Goal: Find specific page/section: Find specific page/section

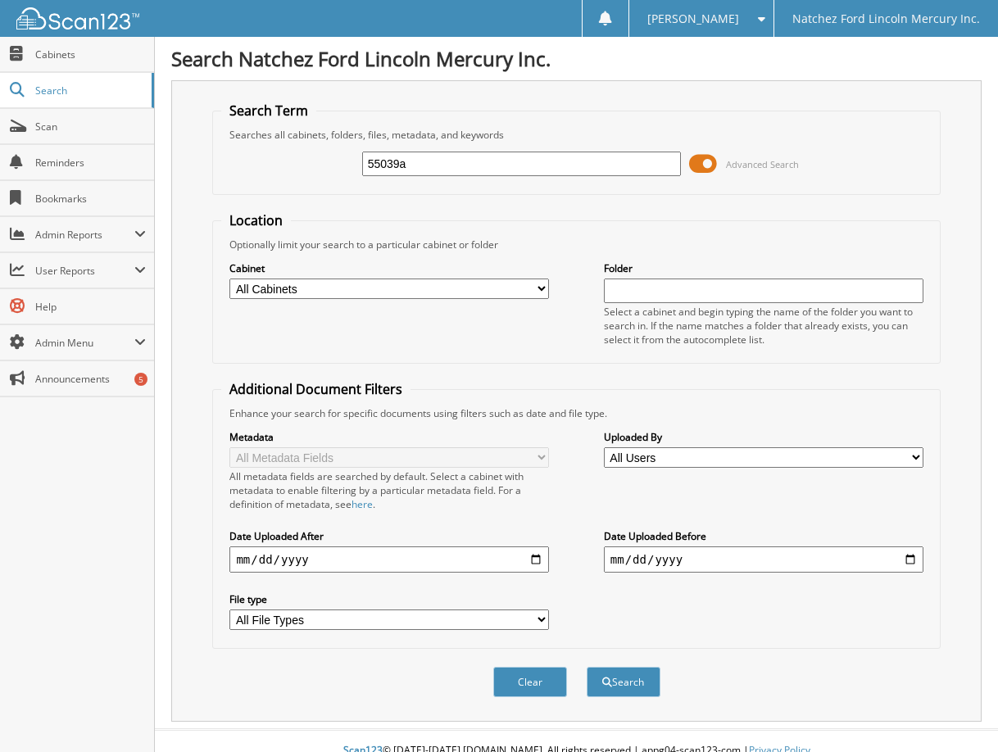
type input "55039a"
click at [587, 667] on button "Search" at bounding box center [624, 682] width 74 height 30
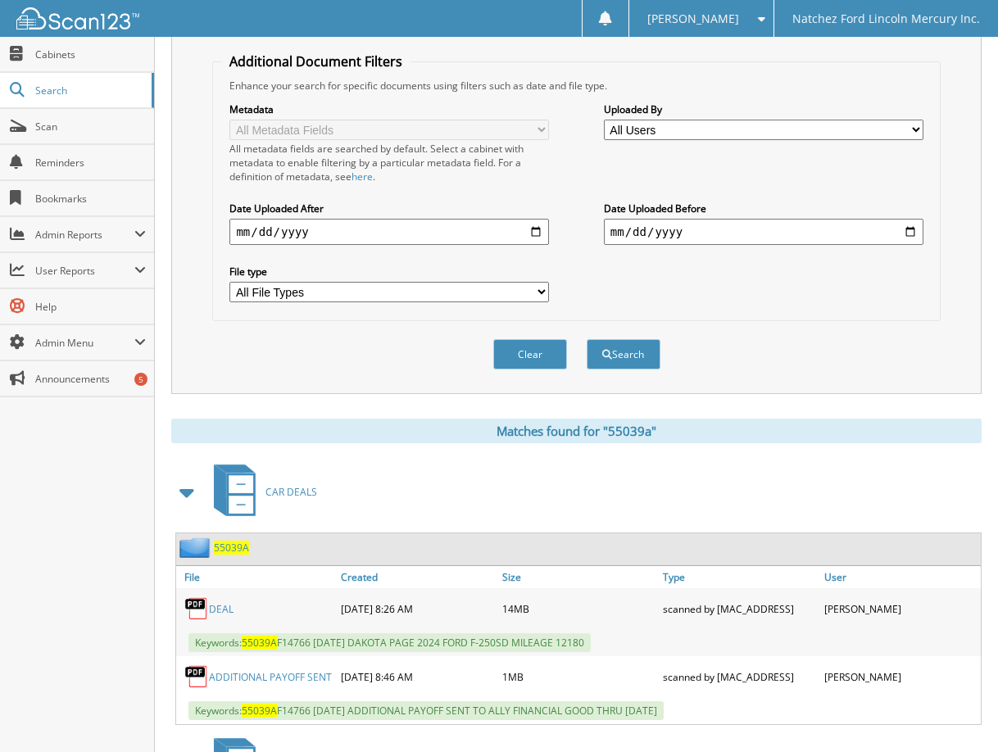
scroll to position [655, 0]
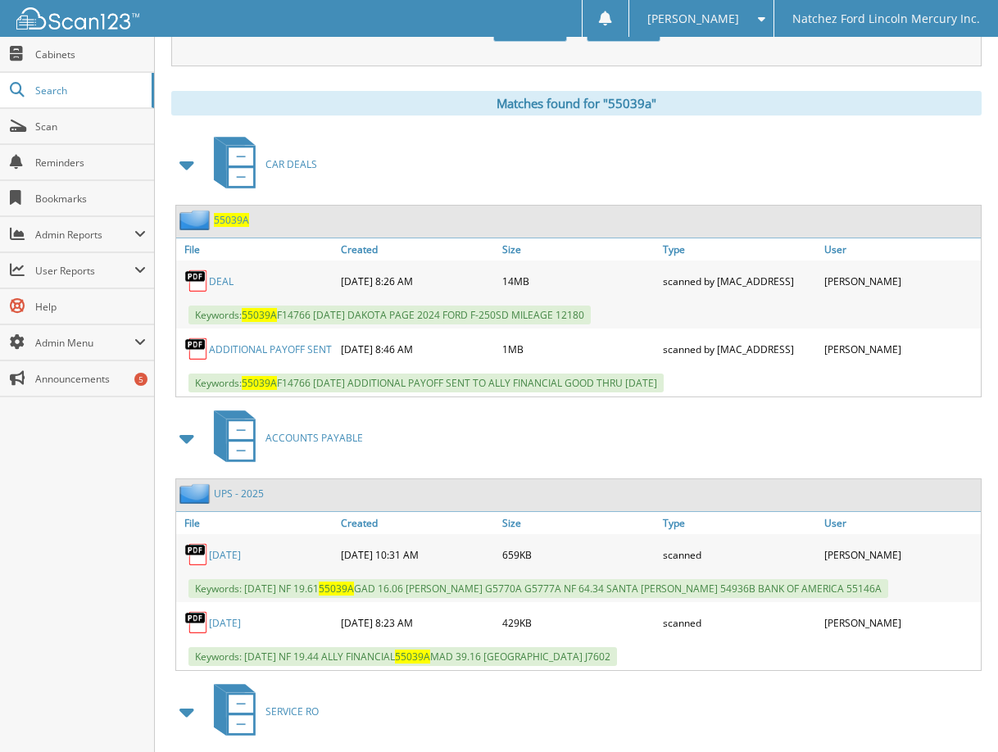
click at [221, 282] on link "DEAL" at bounding box center [221, 281] width 25 height 14
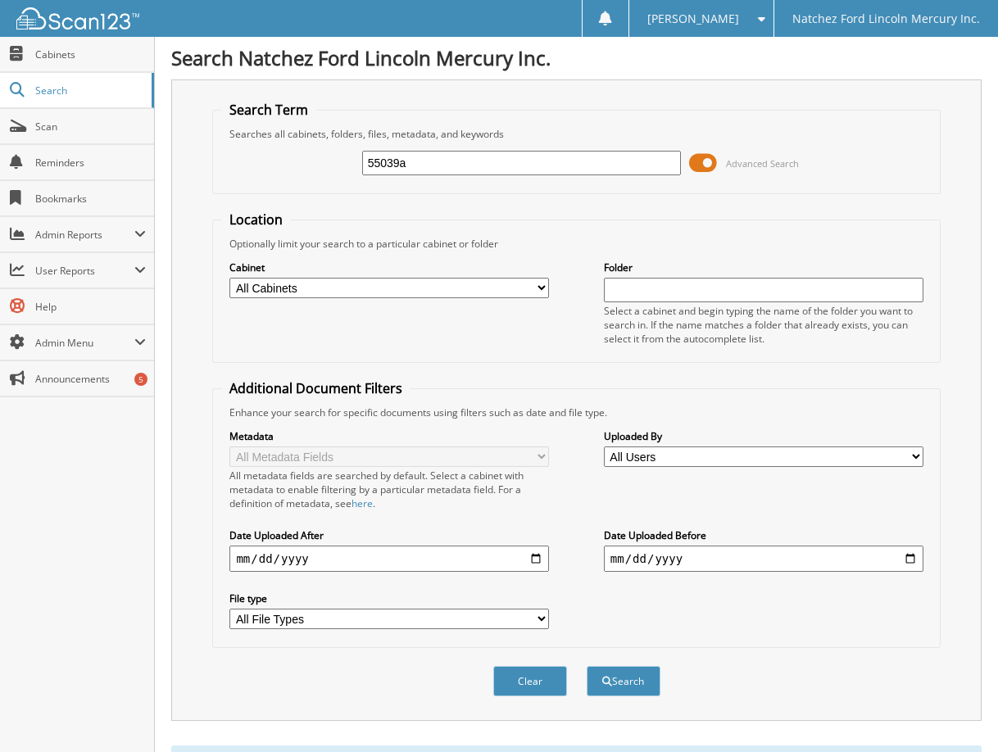
scroll to position [0, 0]
drag, startPoint x: 431, startPoint y: 157, endPoint x: 279, endPoint y: 110, distance: 159.6
click at [269, 161] on div "55039a Advanced Search" at bounding box center [576, 164] width 710 height 44
type input "18684"
click at [587, 667] on button "Search" at bounding box center [624, 682] width 74 height 30
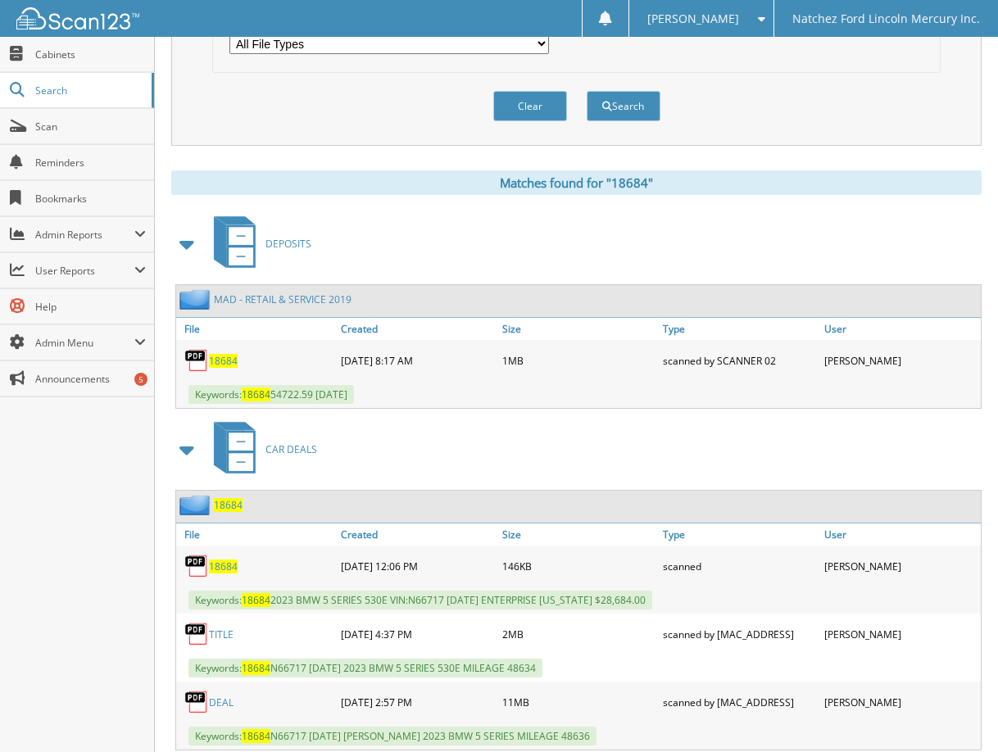
scroll to position [737, 0]
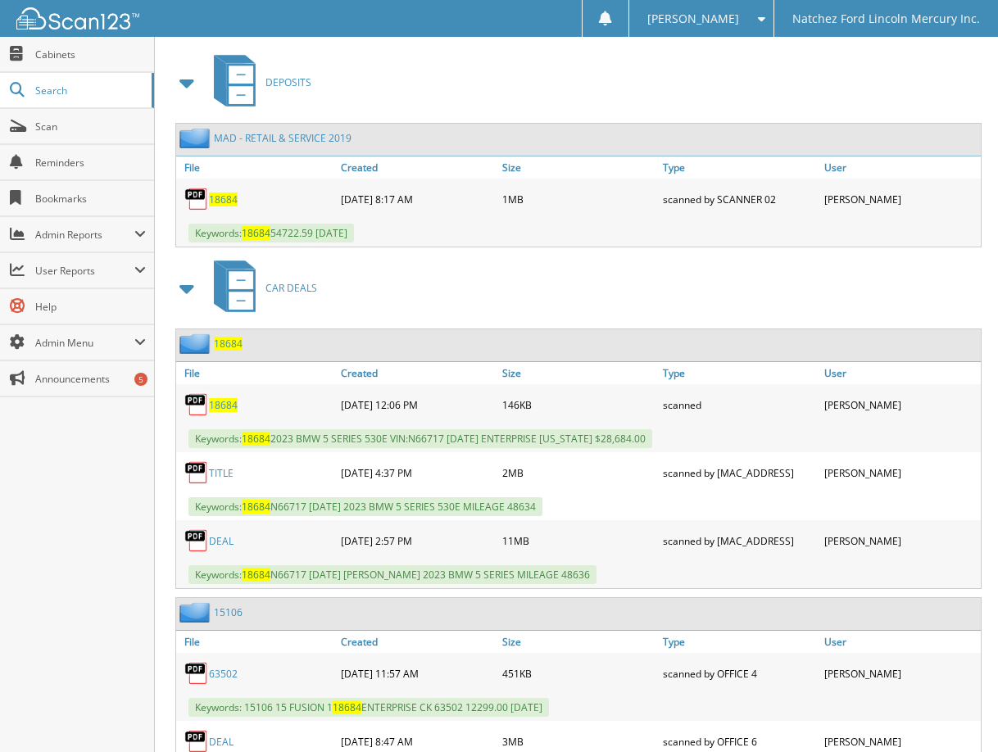
click at [224, 546] on link "DEAL" at bounding box center [221, 541] width 25 height 14
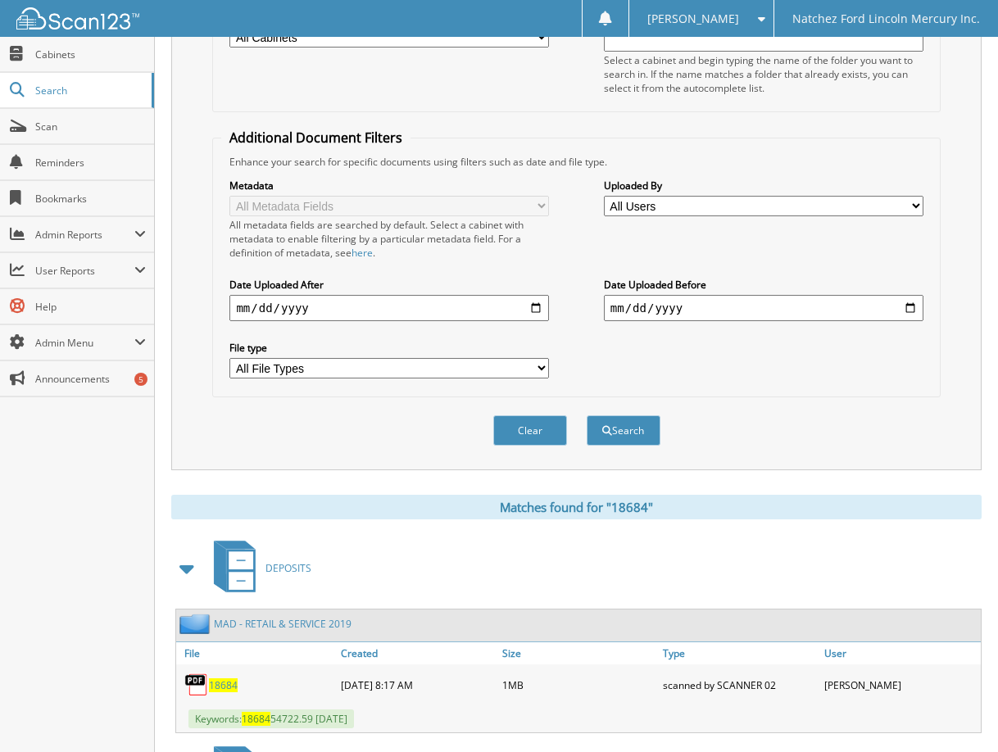
scroll to position [82, 0]
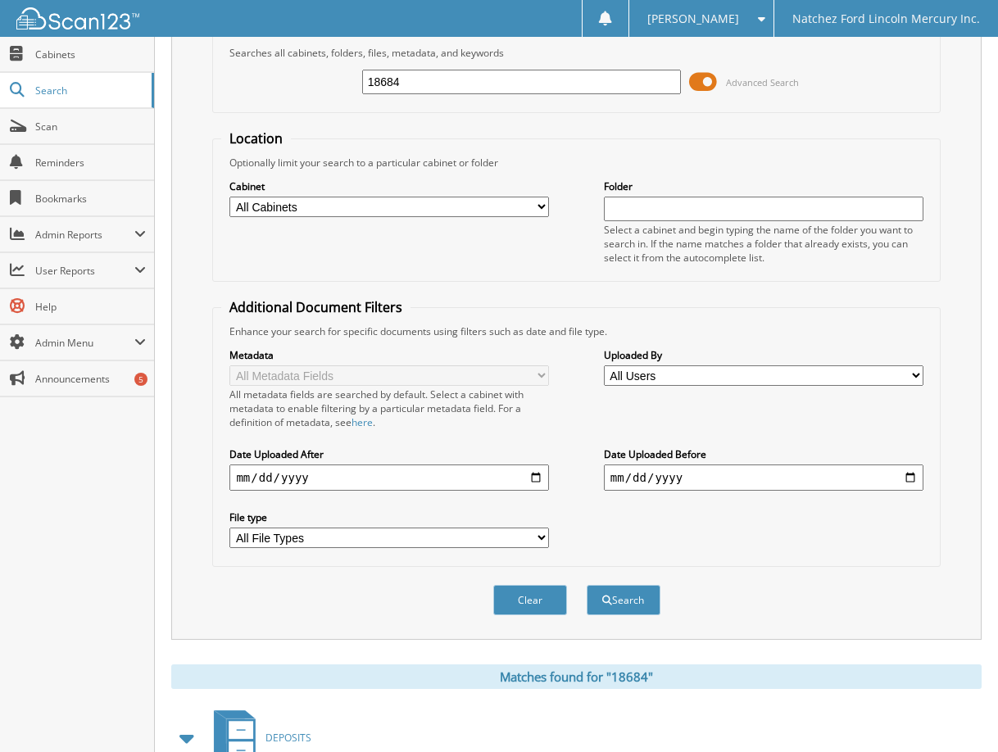
drag, startPoint x: 451, startPoint y: 93, endPoint x: 301, endPoint y: 81, distance: 151.3
click at [292, 90] on div "18684 Advanced Search" at bounding box center [576, 82] width 710 height 44
type input "18653a"
click at [587, 585] on button "Search" at bounding box center [624, 600] width 74 height 30
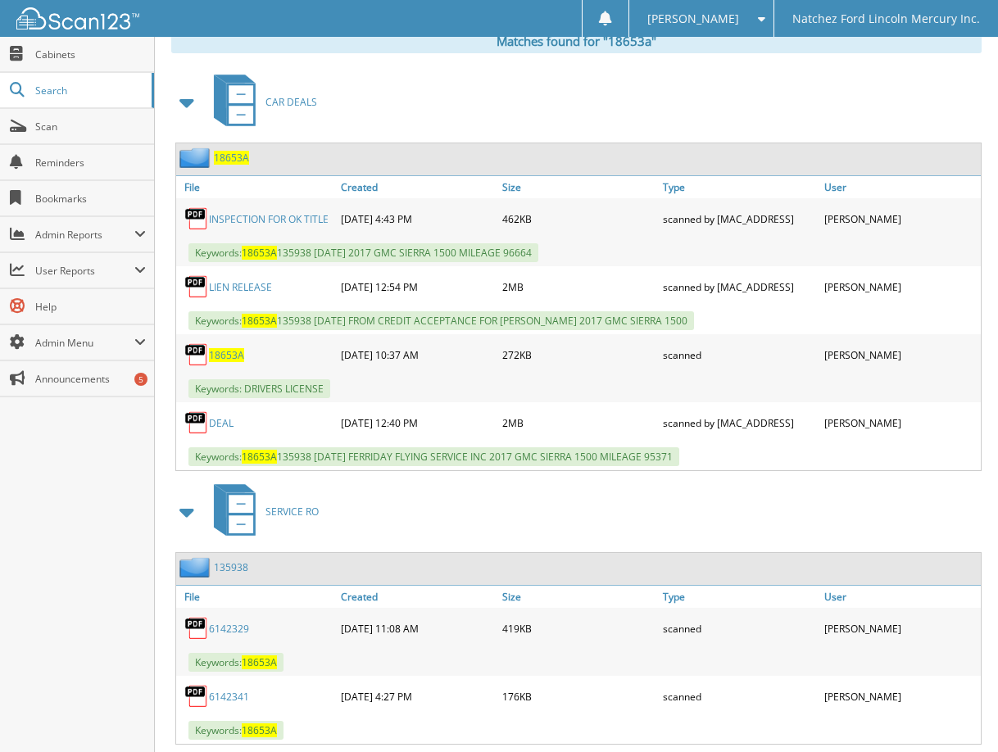
scroll to position [737, 0]
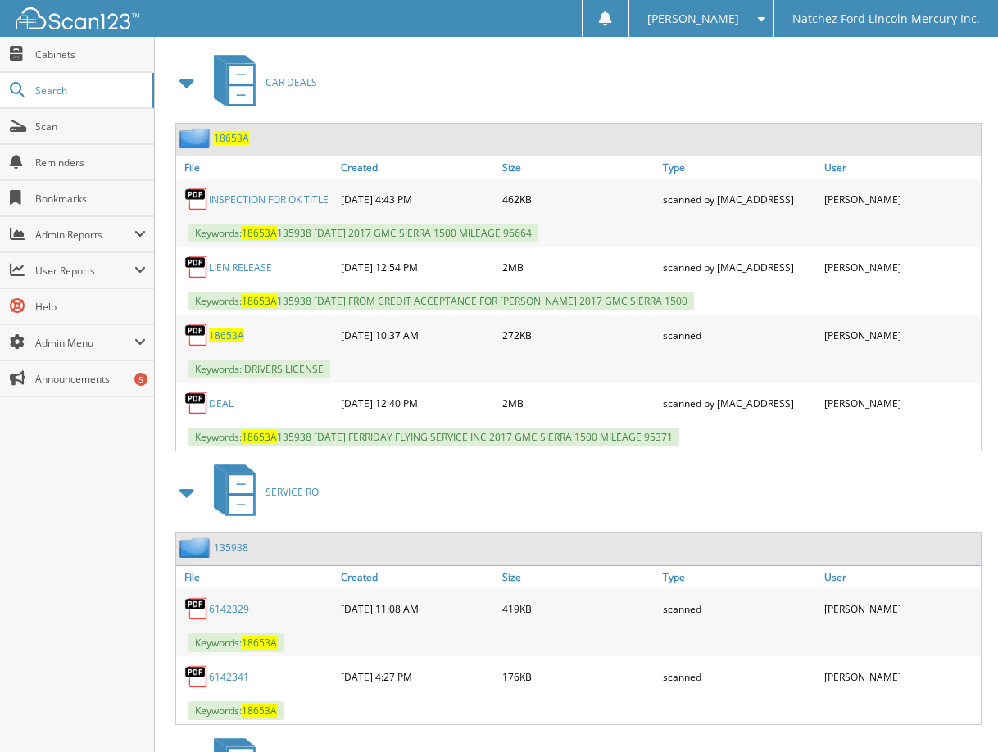
click at [215, 404] on link "DEAL" at bounding box center [221, 404] width 25 height 14
